Goal: Find specific page/section: Find specific page/section

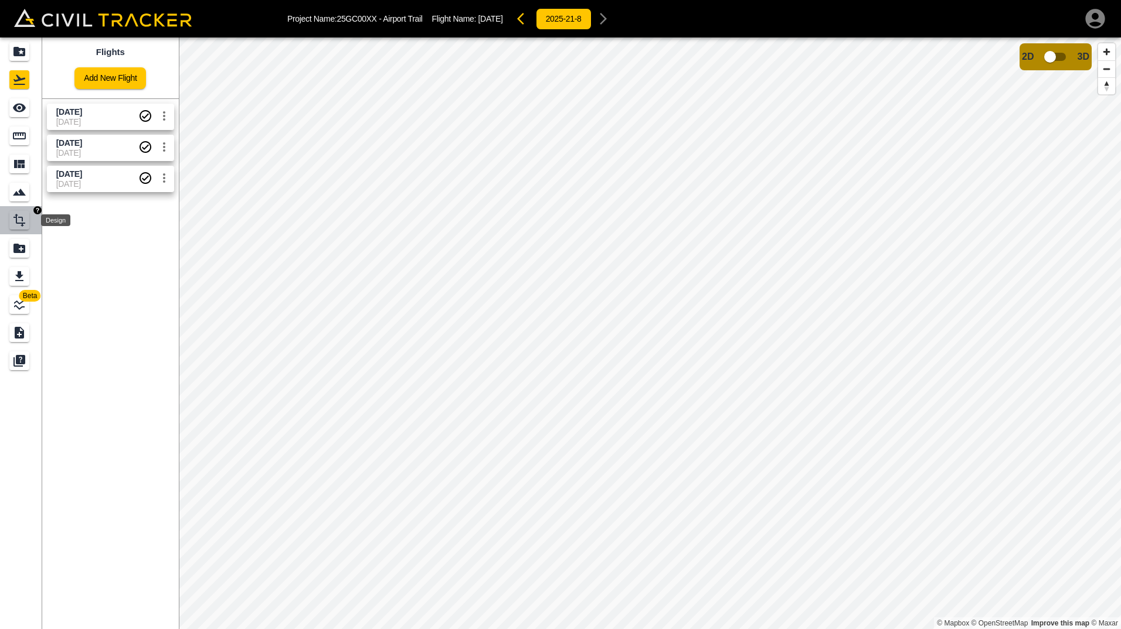
click at [25, 229] on div "Design" at bounding box center [19, 220] width 20 height 19
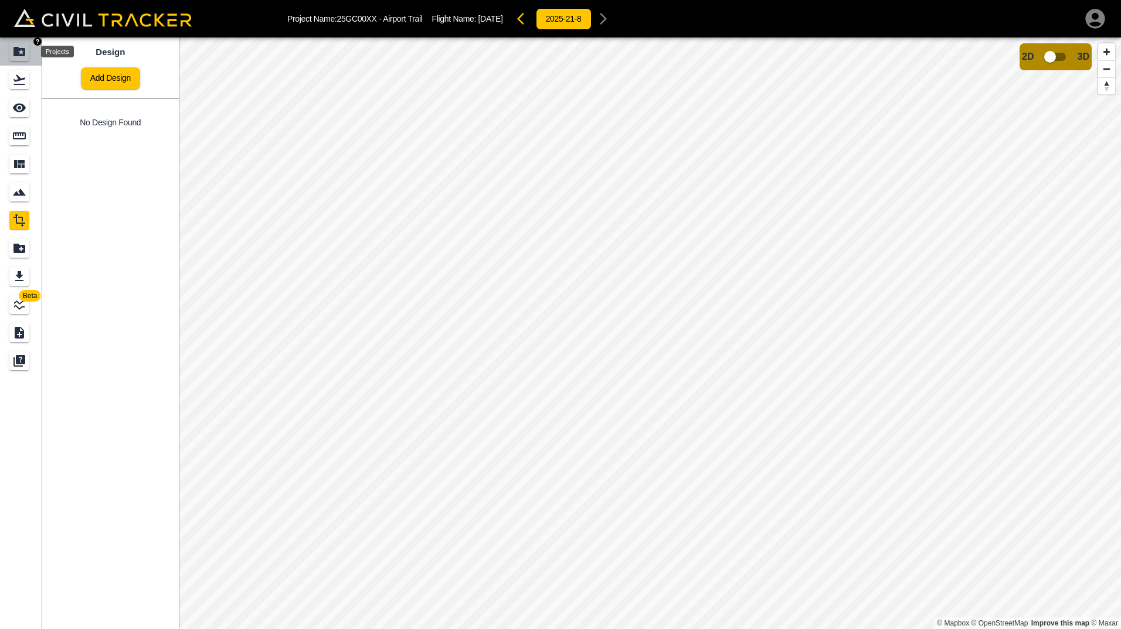
click at [16, 52] on icon "Projects" at bounding box center [19, 51] width 12 height 9
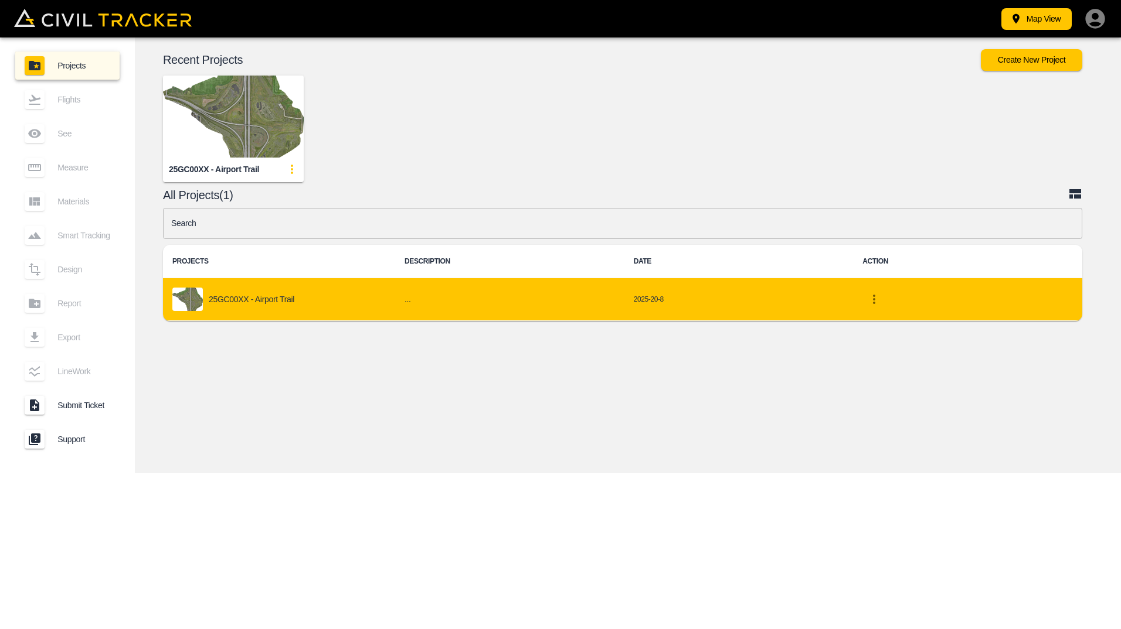
click at [273, 308] on div "25GC00XX - Airport Trail" at bounding box center [278, 299] width 213 height 23
